Goal: Information Seeking & Learning: Learn about a topic

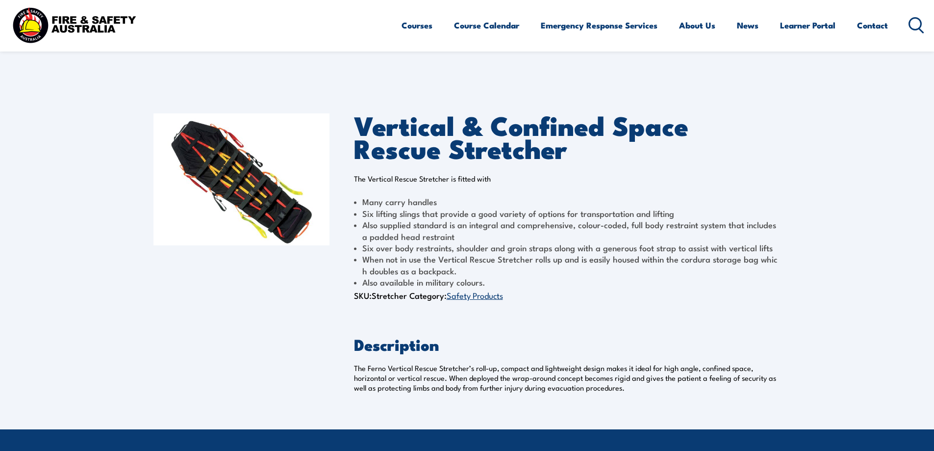
scroll to position [3, 0]
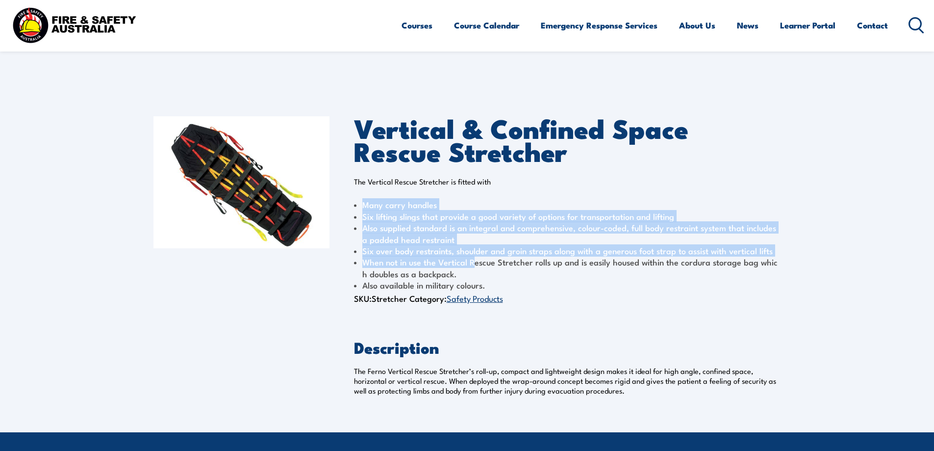
drag, startPoint x: 373, startPoint y: 215, endPoint x: 484, endPoint y: 268, distance: 122.6
click at [480, 268] on ul "Many carry handles Six lifting slings that provide a good variety of options fo…" at bounding box center [567, 245] width 427 height 92
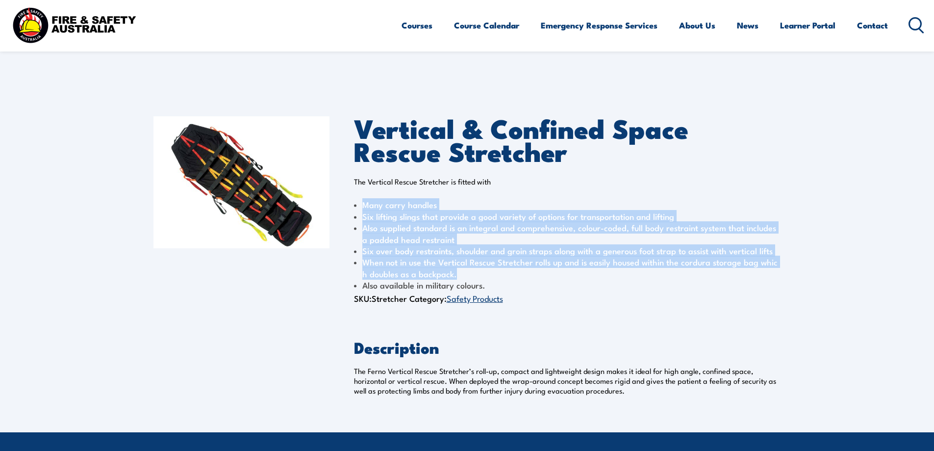
click at [489, 270] on li "When not in use the Vertical Rescue Stretcher rolls up and is easily housed wit…" at bounding box center [567, 267] width 427 height 23
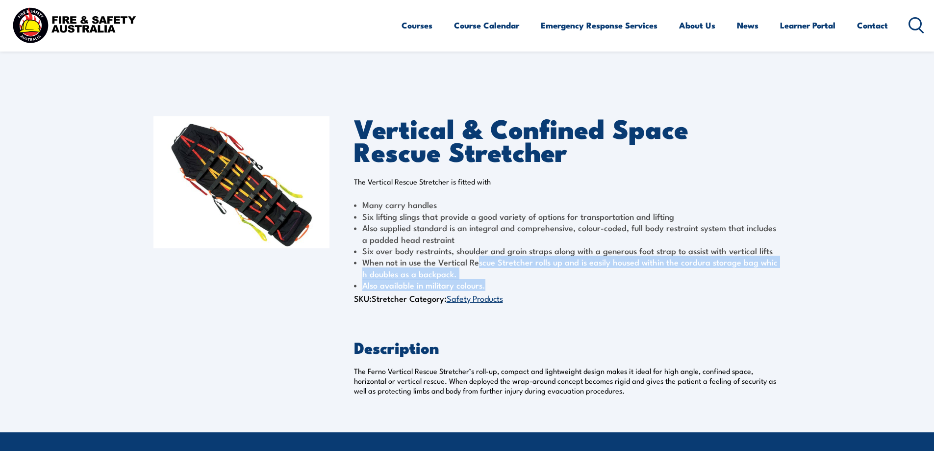
drag, startPoint x: 504, startPoint y: 281, endPoint x: 458, endPoint y: 251, distance: 55.0
click at [467, 257] on ul "Many carry handles Six lifting slings that provide a good variety of options fo…" at bounding box center [567, 245] width 427 height 92
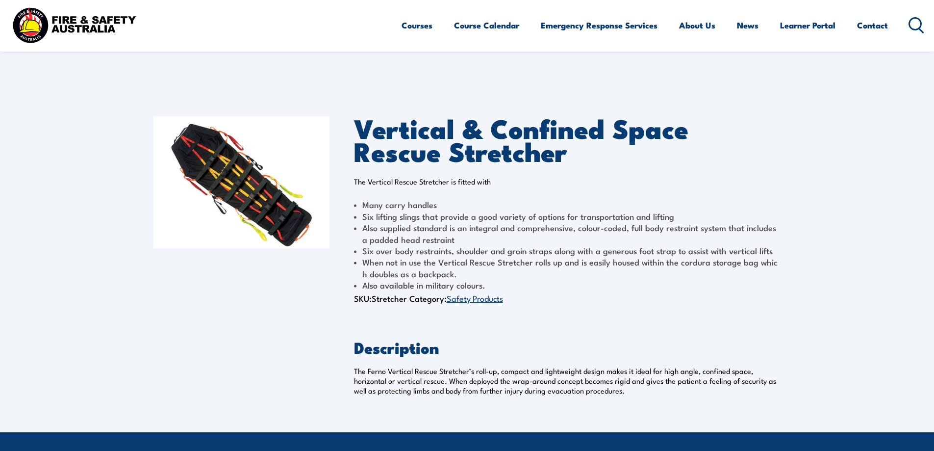
click at [399, 201] on li "Many carry handles" at bounding box center [567, 204] width 427 height 11
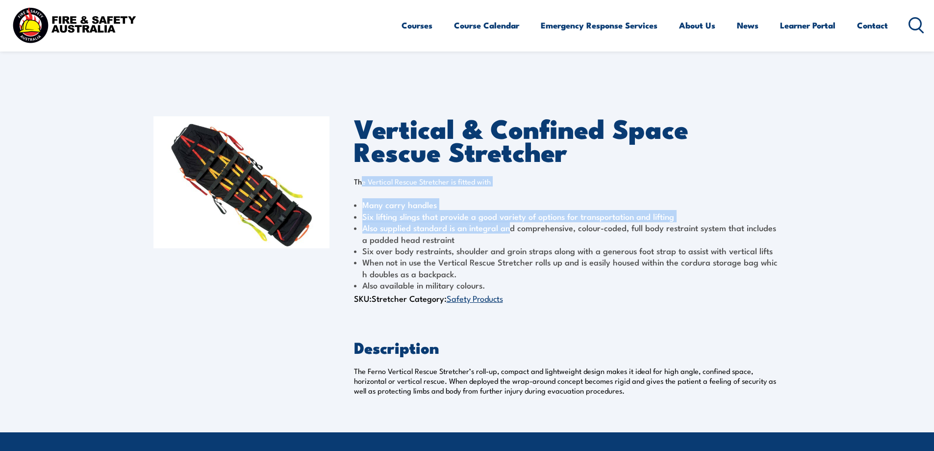
drag, startPoint x: 361, startPoint y: 179, endPoint x: 509, endPoint y: 230, distance: 156.2
click at [509, 230] on div "The Vertical Rescue Stretcher is fitted with Many carry handles Six lifting sli…" at bounding box center [567, 234] width 427 height 114
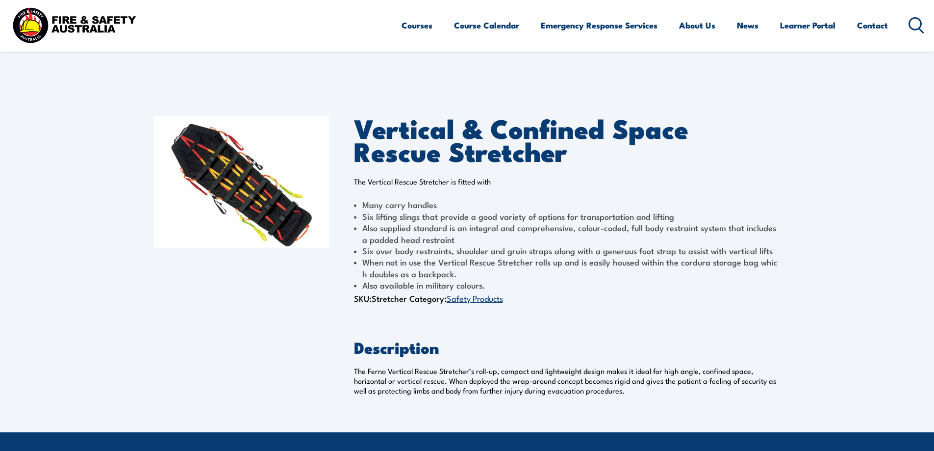
click at [515, 234] on li "Also supplied standard is an integral and comprehensive, colour-coded, full bod…" at bounding box center [567, 233] width 427 height 23
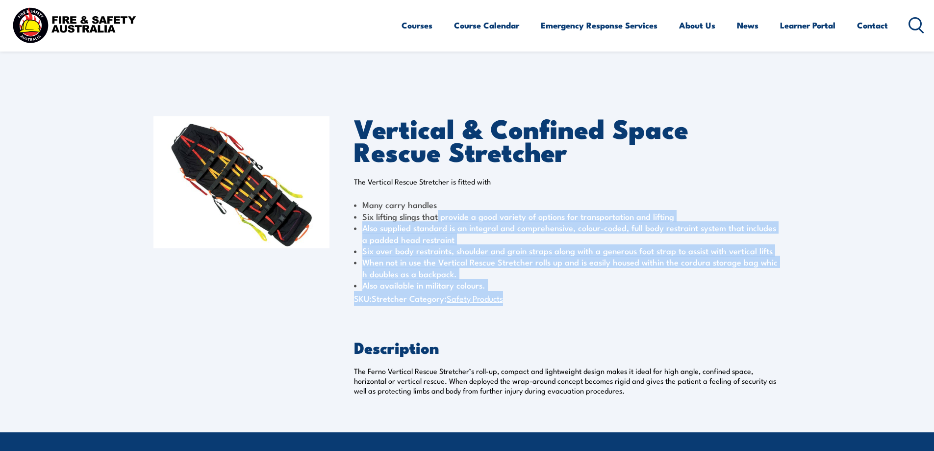
drag, startPoint x: 562, startPoint y: 302, endPoint x: 433, endPoint y: 213, distance: 156.6
click at [433, 213] on div "Vertical & Confined Space Rescue Stretcher The Vertical Rescue Stretcher is fit…" at bounding box center [567, 210] width 427 height 189
click at [428, 212] on li "Six lifting slings that provide a good variety of options for transportation an…" at bounding box center [567, 215] width 427 height 11
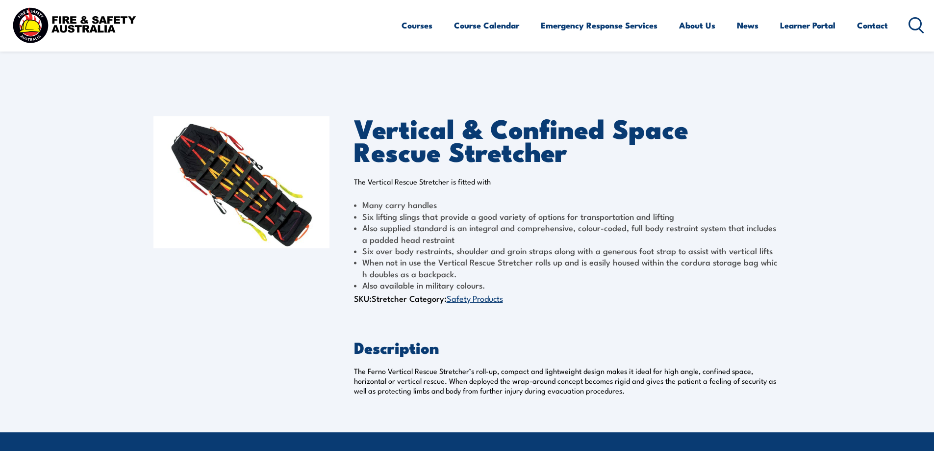
click at [406, 206] on li "Many carry handles" at bounding box center [567, 204] width 427 height 11
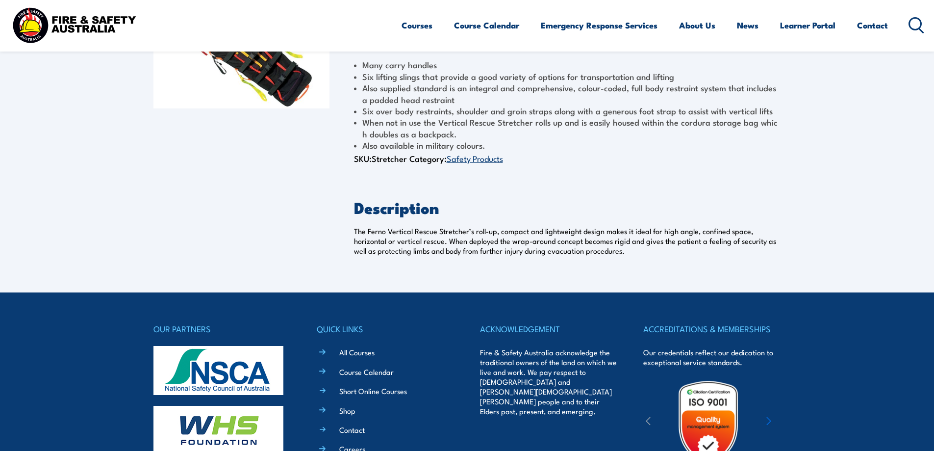
scroll to position [49, 0]
